Goal: Find specific page/section: Find specific page/section

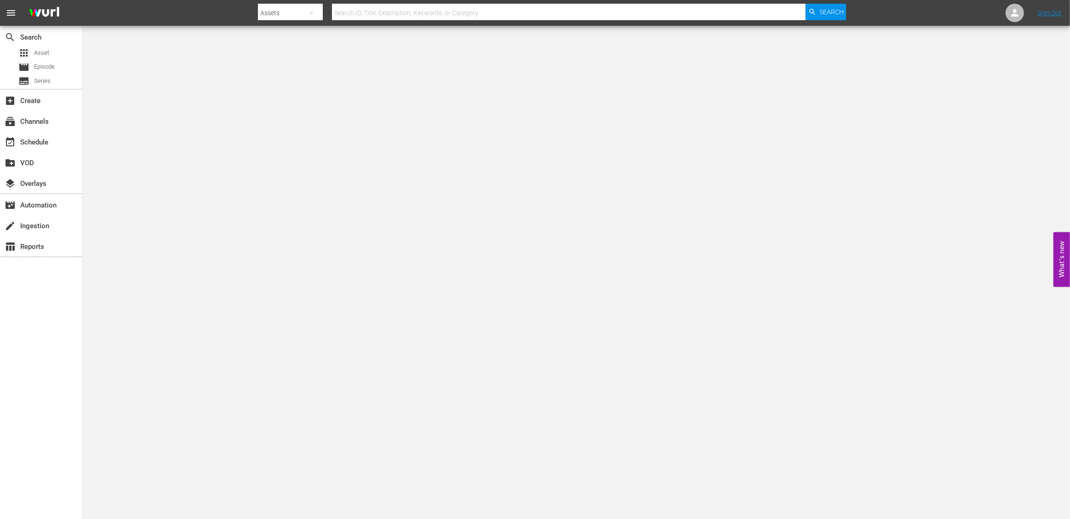
click at [406, 187] on body "menu Search By Assets Search ID, Title, Description, Keywords, or Category Sear…" at bounding box center [535, 259] width 1070 height 519
click at [26, 124] on div "subscriptions Channels" at bounding box center [26, 120] width 52 height 8
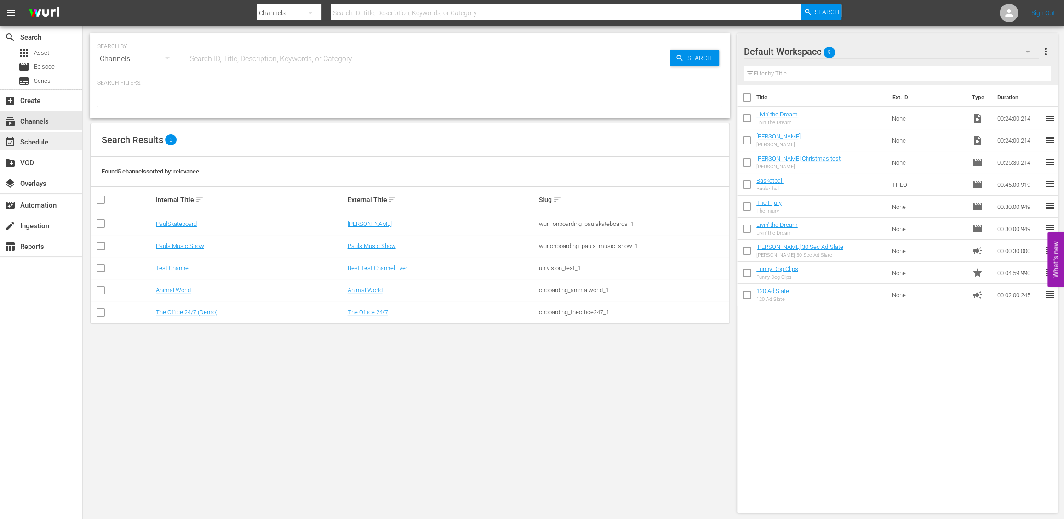
click at [47, 145] on div "event_available Schedule" at bounding box center [26, 141] width 52 height 8
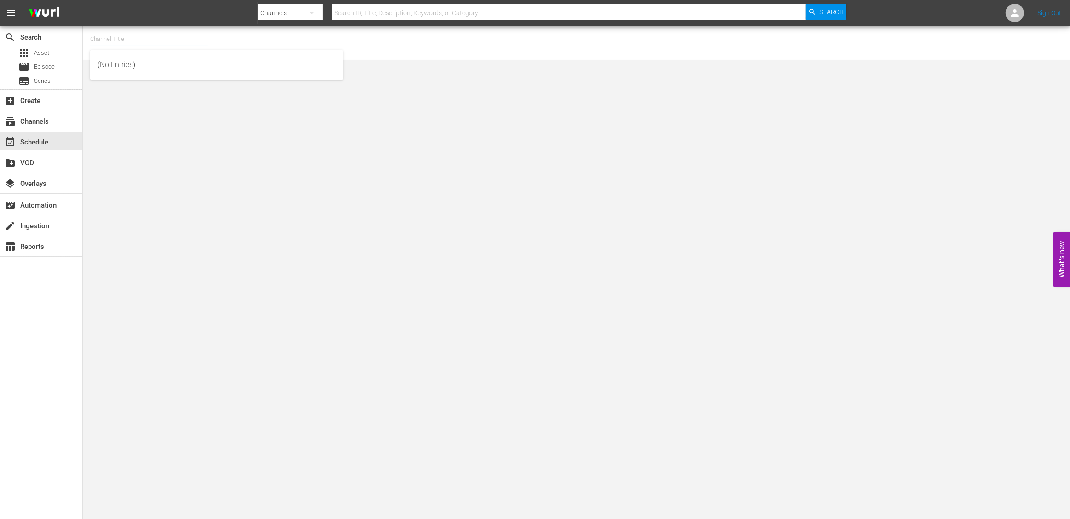
click at [136, 39] on input "text" at bounding box center [149, 39] width 118 height 22
click at [48, 122] on div "subscriptions Channels" at bounding box center [26, 120] width 52 height 8
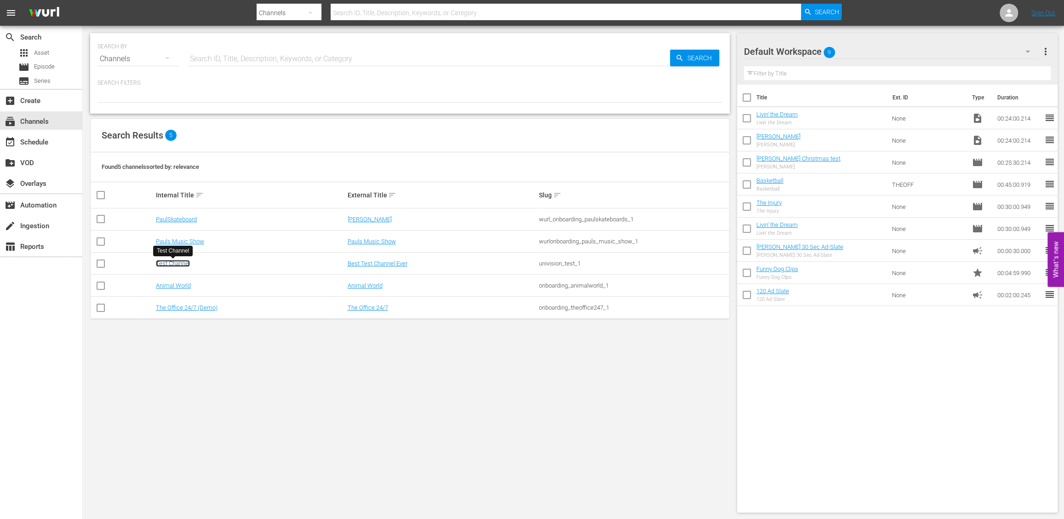
click at [178, 260] on link "Test Channel" at bounding box center [173, 263] width 34 height 7
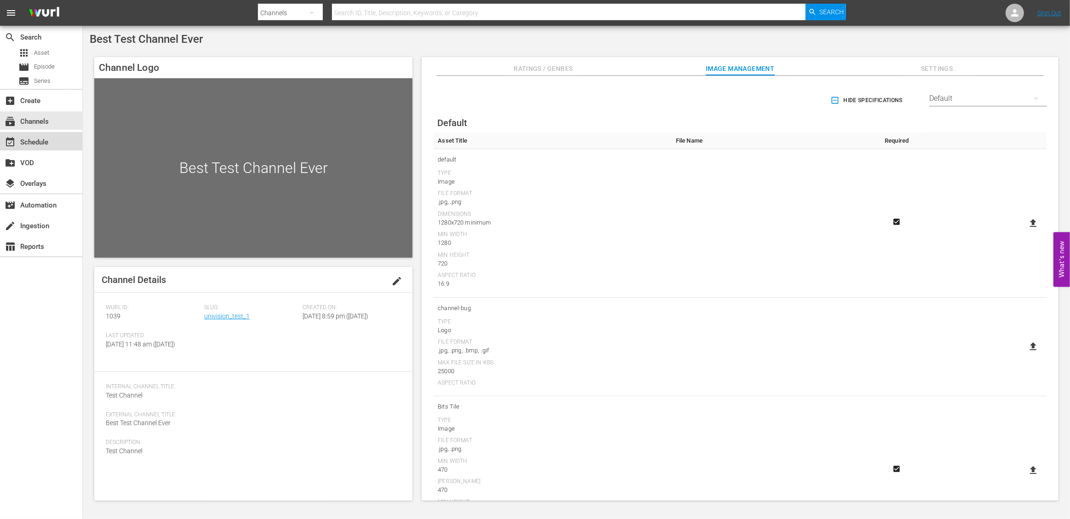
click at [45, 143] on div "event_available Schedule" at bounding box center [26, 141] width 52 height 8
